Goal: Information Seeking & Learning: Learn about a topic

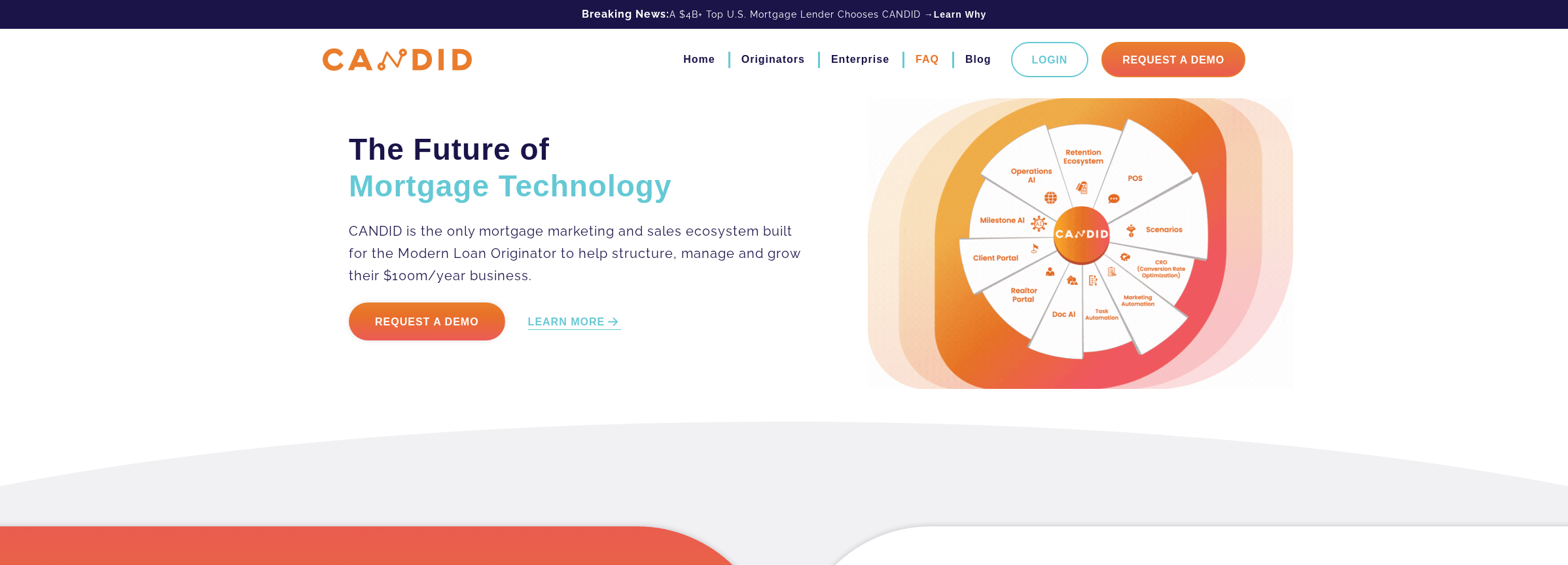
click at [933, 56] on link "FAQ" at bounding box center [927, 60] width 24 height 22
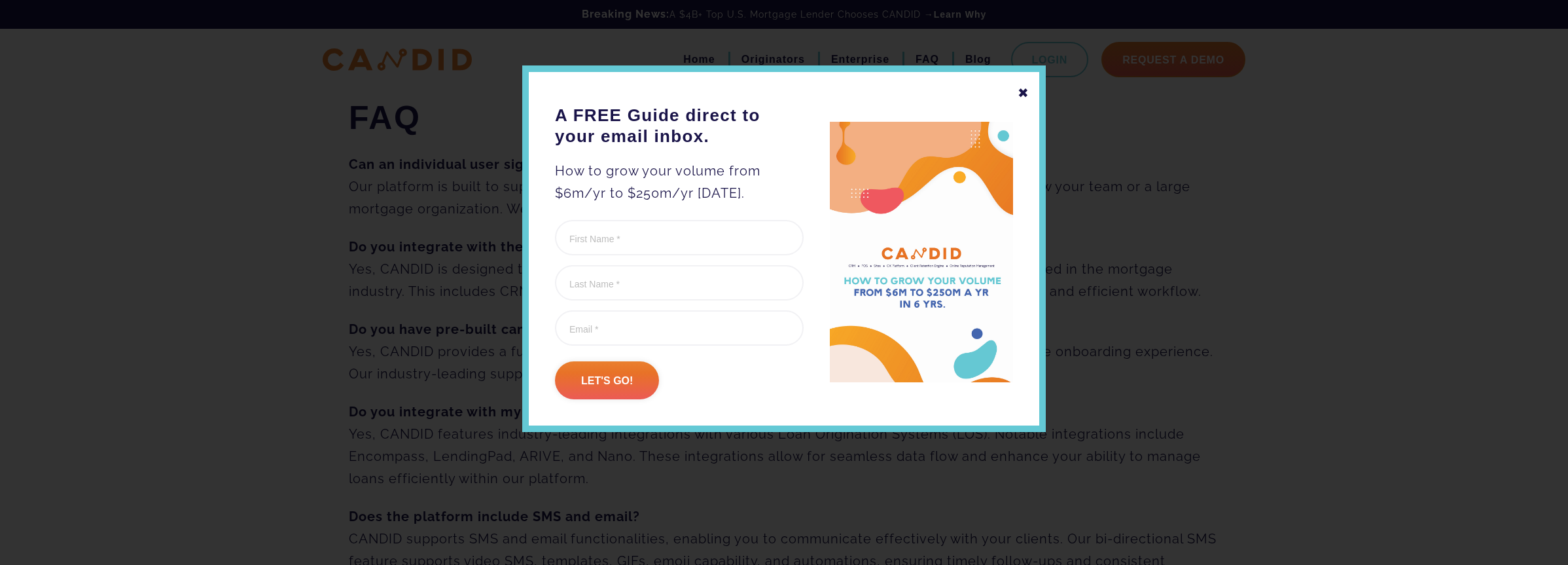
click at [1018, 94] on div "✖" at bounding box center [1023, 93] width 12 height 22
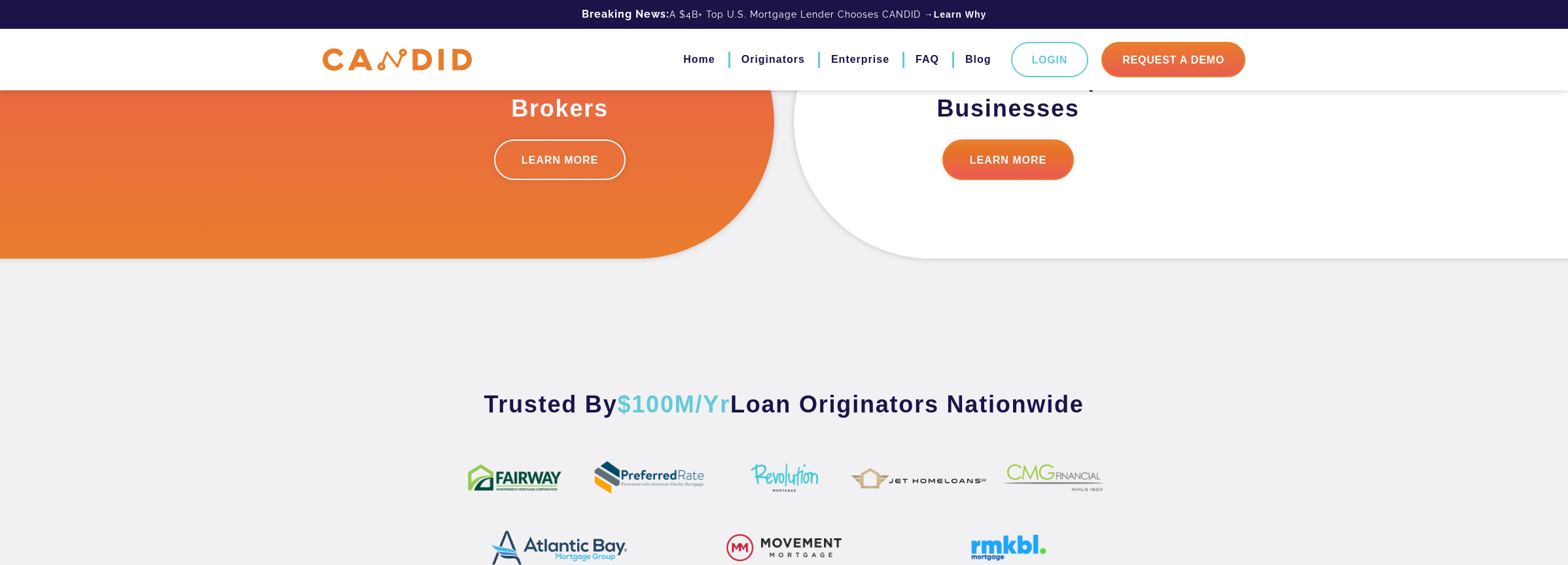
scroll to position [738, 0]
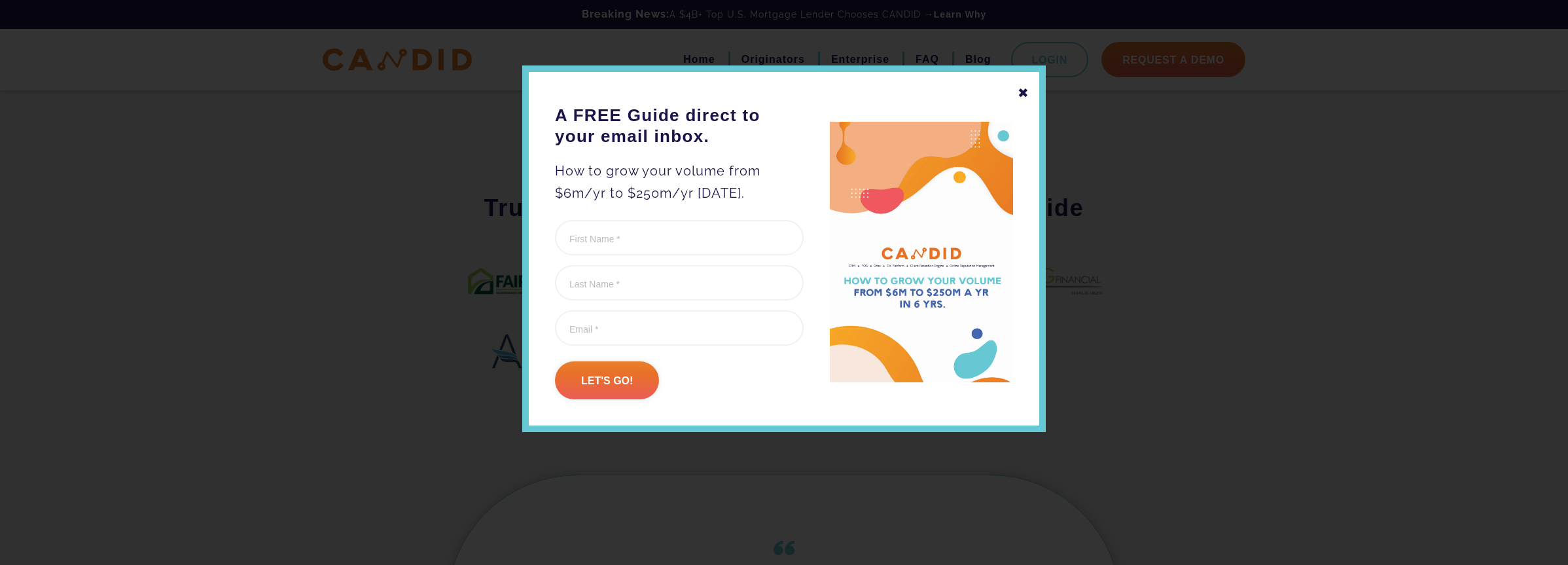
click at [1021, 93] on div "✖" at bounding box center [1023, 93] width 12 height 22
